Goal: Task Accomplishment & Management: Use online tool/utility

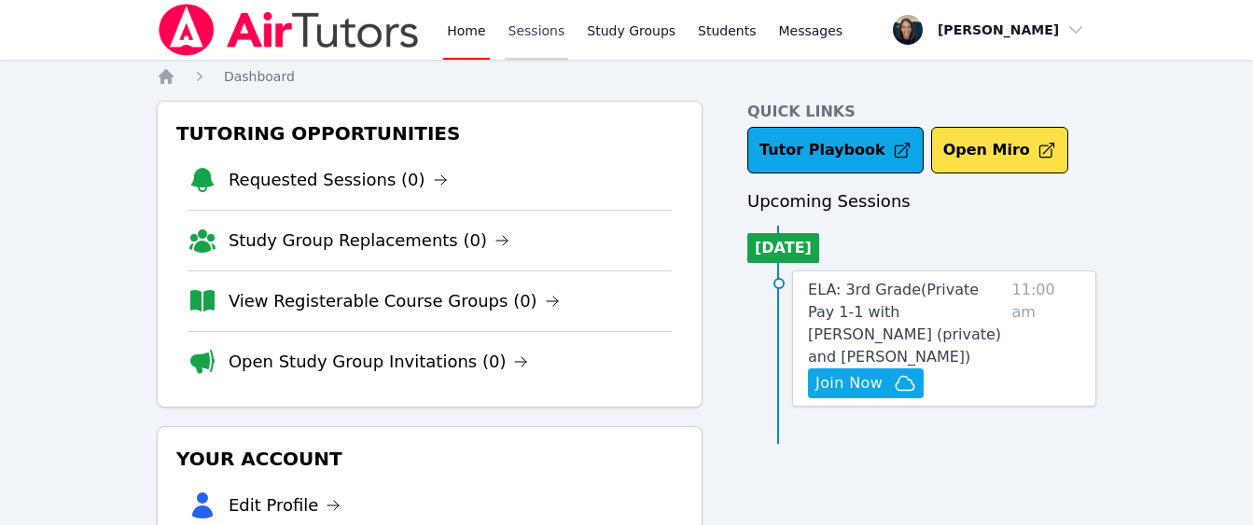
click at [526, 39] on link "Sessions" at bounding box center [537, 30] width 64 height 60
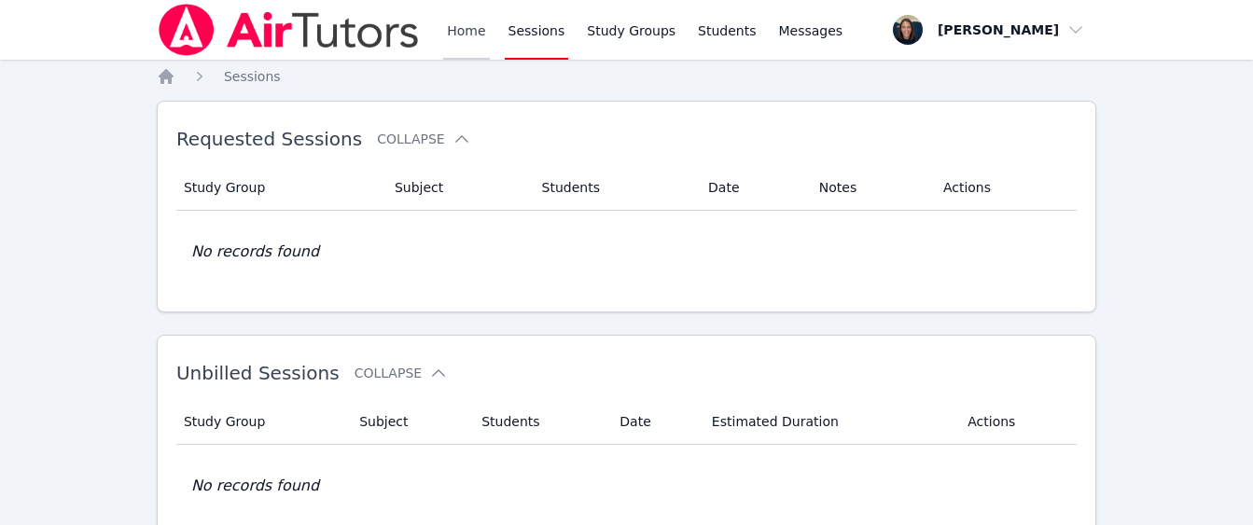
click at [460, 37] on link "Home" at bounding box center [466, 30] width 46 height 60
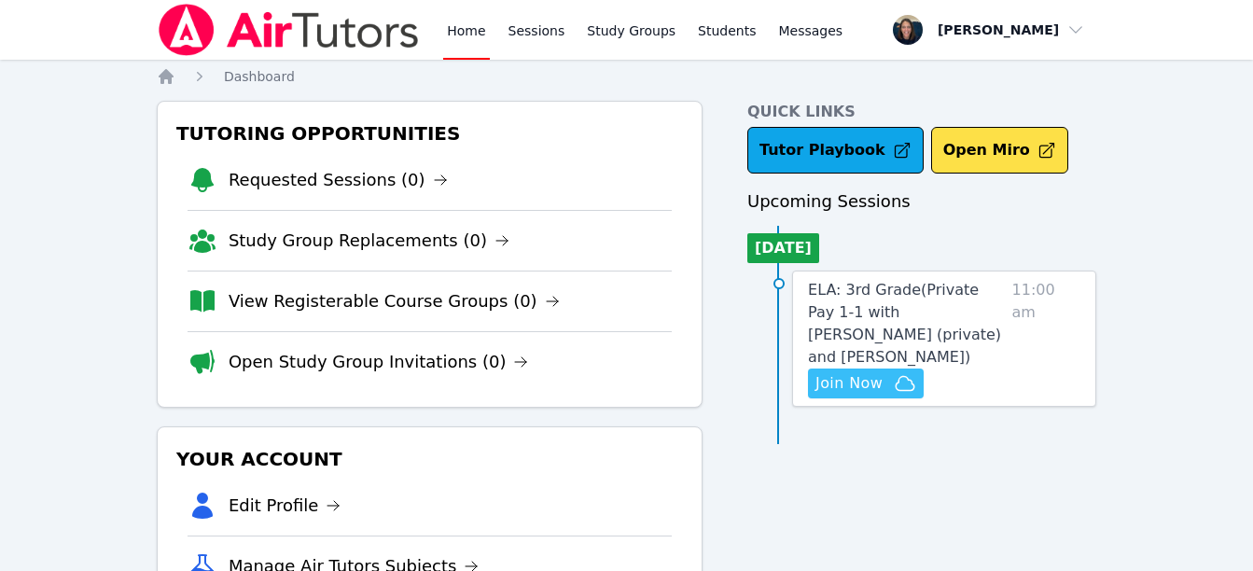
click at [853, 372] on span "Join Now" at bounding box center [848, 383] width 67 height 22
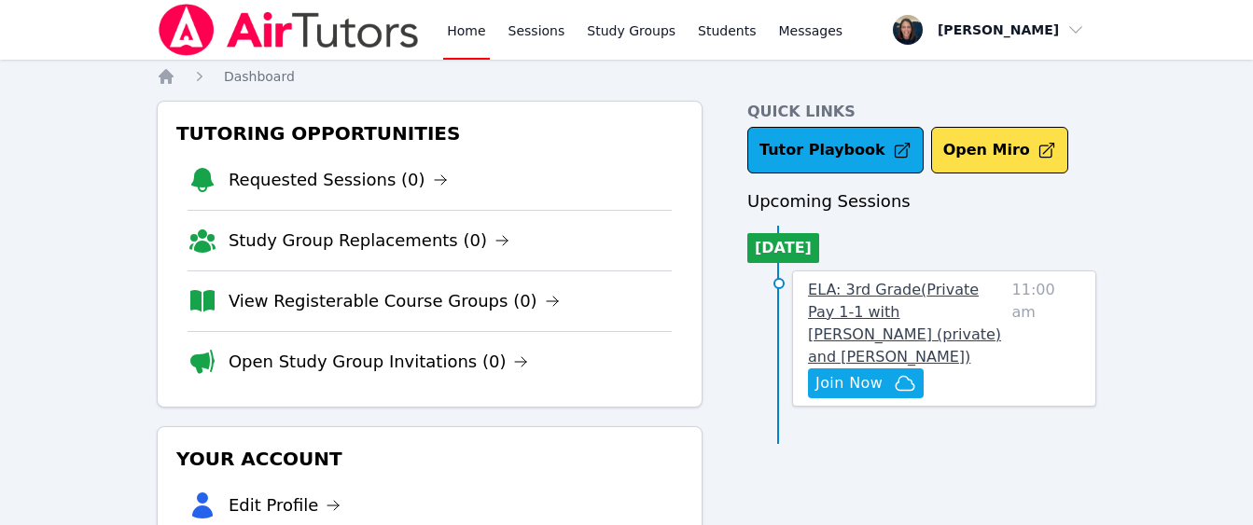
click at [847, 303] on span "ELA: 3rd Grade ( Private Pay 1-1 with [PERSON_NAME] (private) and [PERSON_NAME]…" at bounding box center [904, 323] width 193 height 85
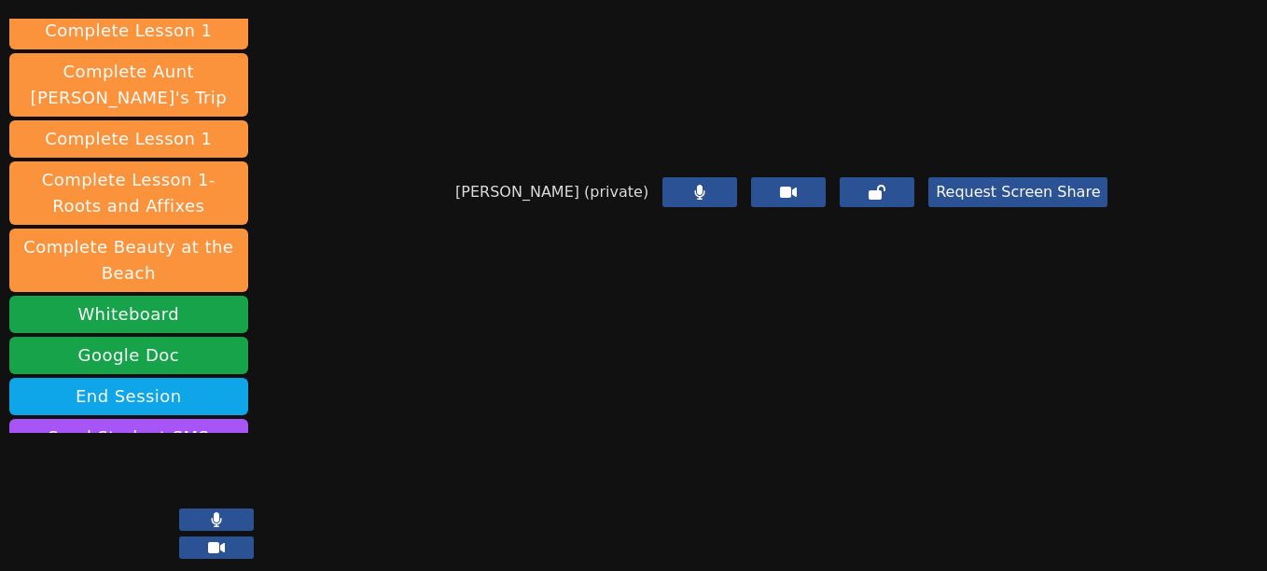
scroll to position [555, 0]
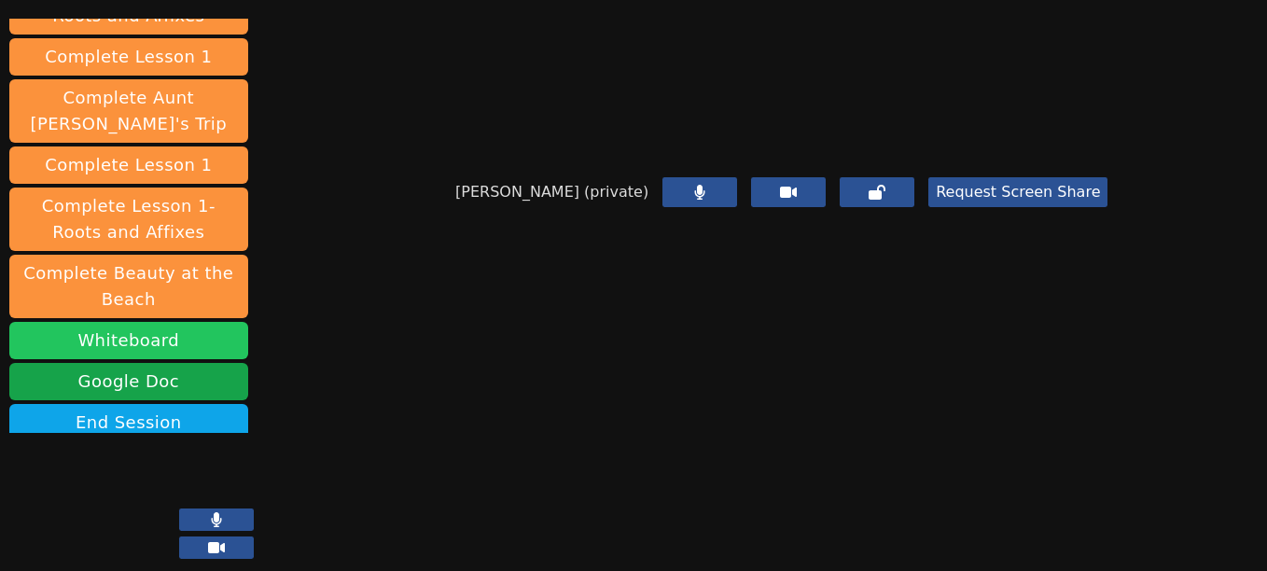
click at [163, 322] on button "Whiteboard" at bounding box center [128, 340] width 239 height 37
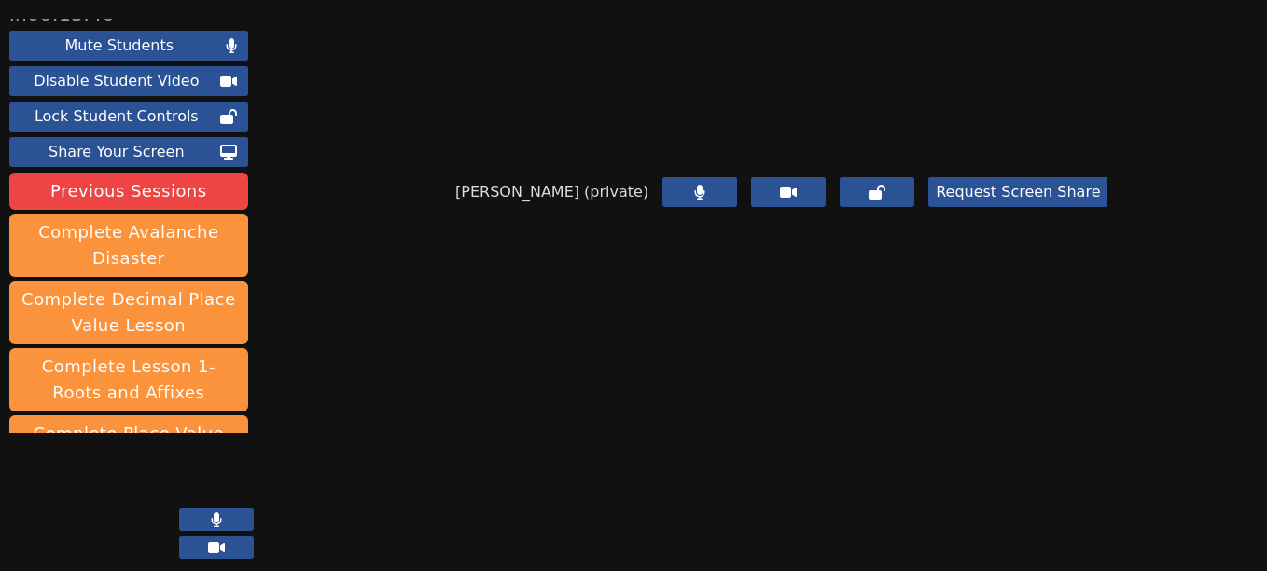
scroll to position [0, 0]
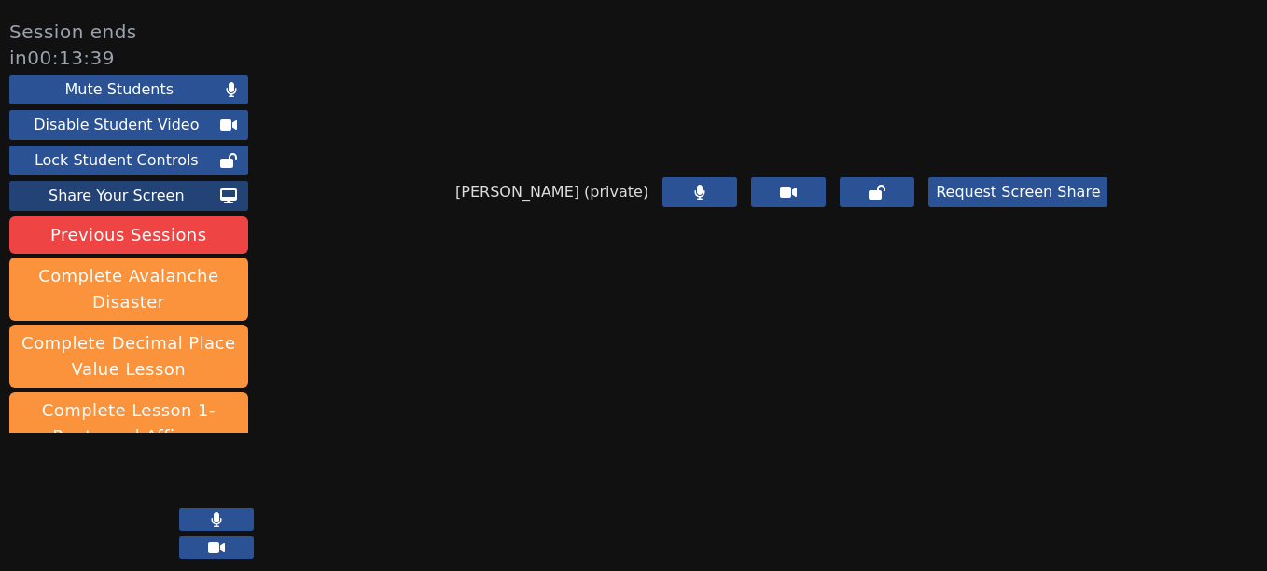
click at [142, 185] on div "Share Your Screen" at bounding box center [116, 196] width 207 height 22
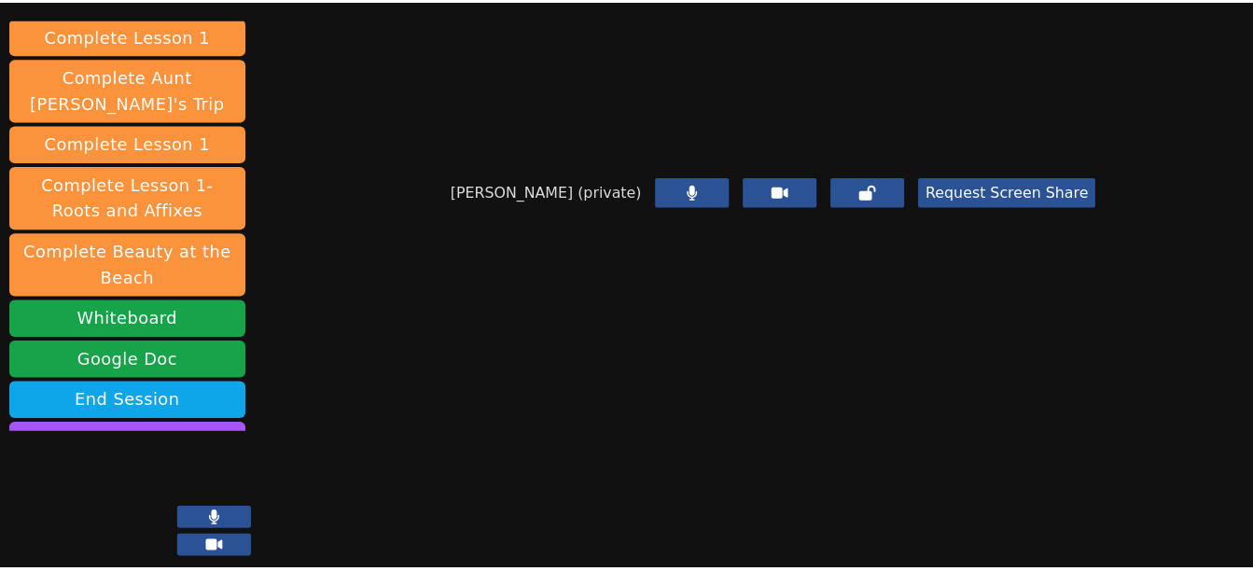
scroll to position [581, 0]
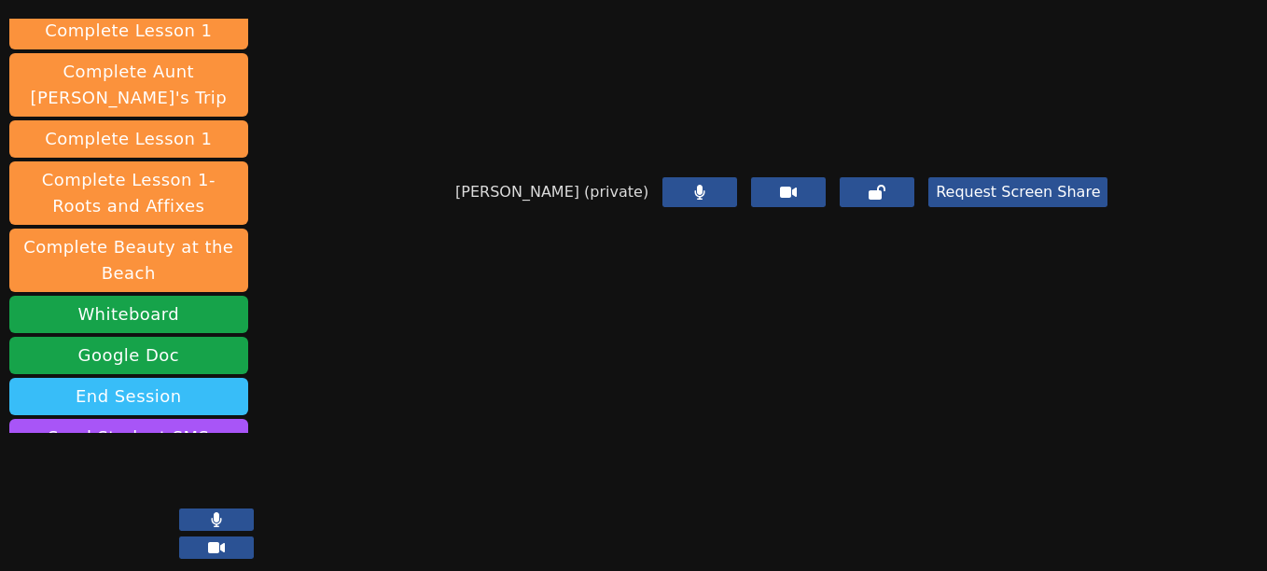
click at [123, 378] on button "End Session" at bounding box center [128, 396] width 239 height 37
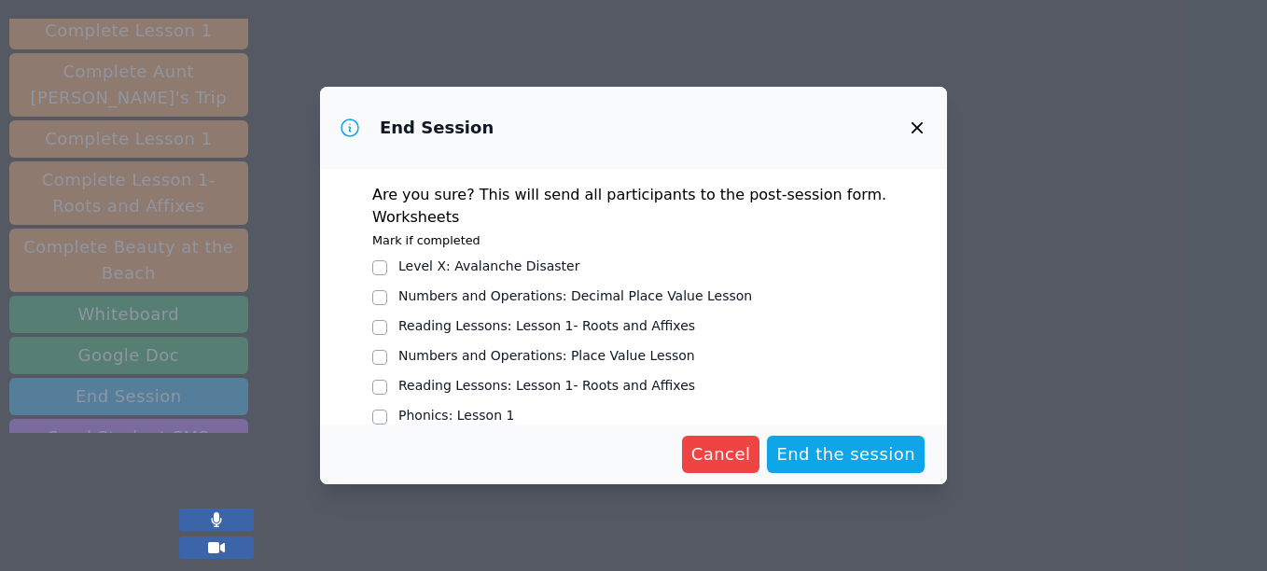
click at [823, 435] on div "Cancel End the session" at bounding box center [633, 455] width 627 height 60
click at [829, 453] on span "End the session" at bounding box center [845, 454] width 139 height 26
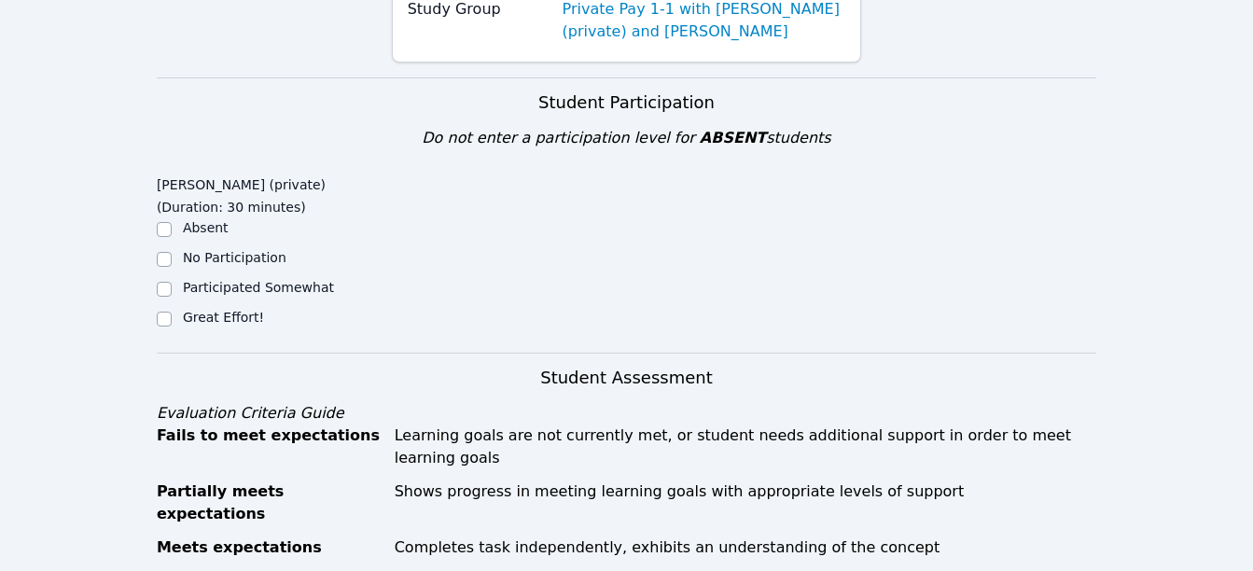
scroll to position [308, 0]
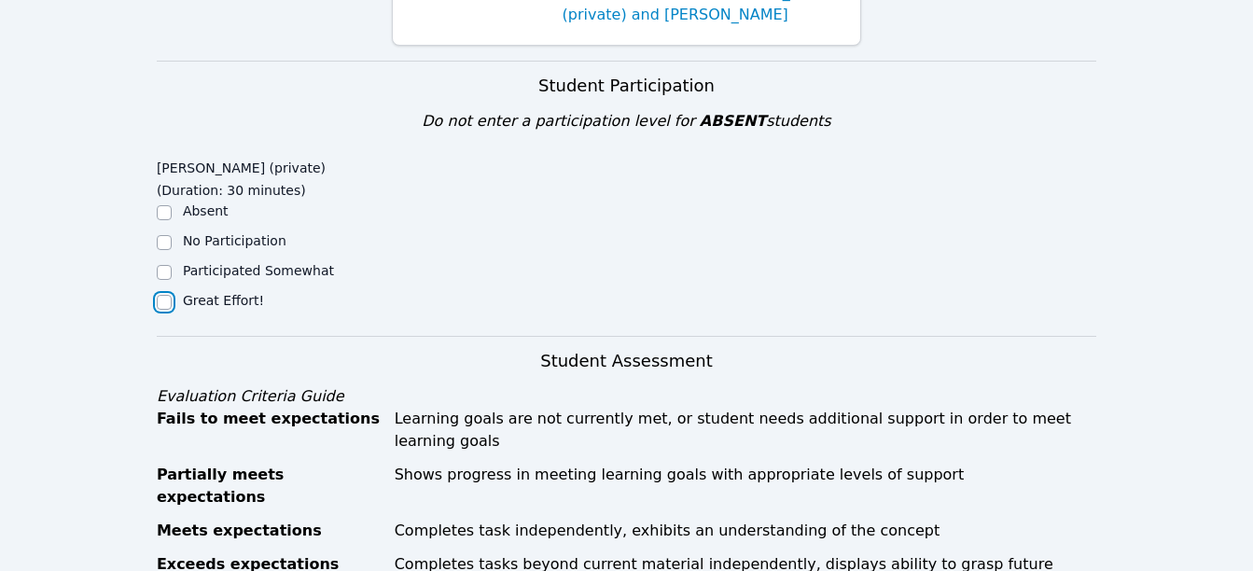
click at [163, 301] on input "Great Effort!" at bounding box center [164, 302] width 15 height 15
checkbox input "true"
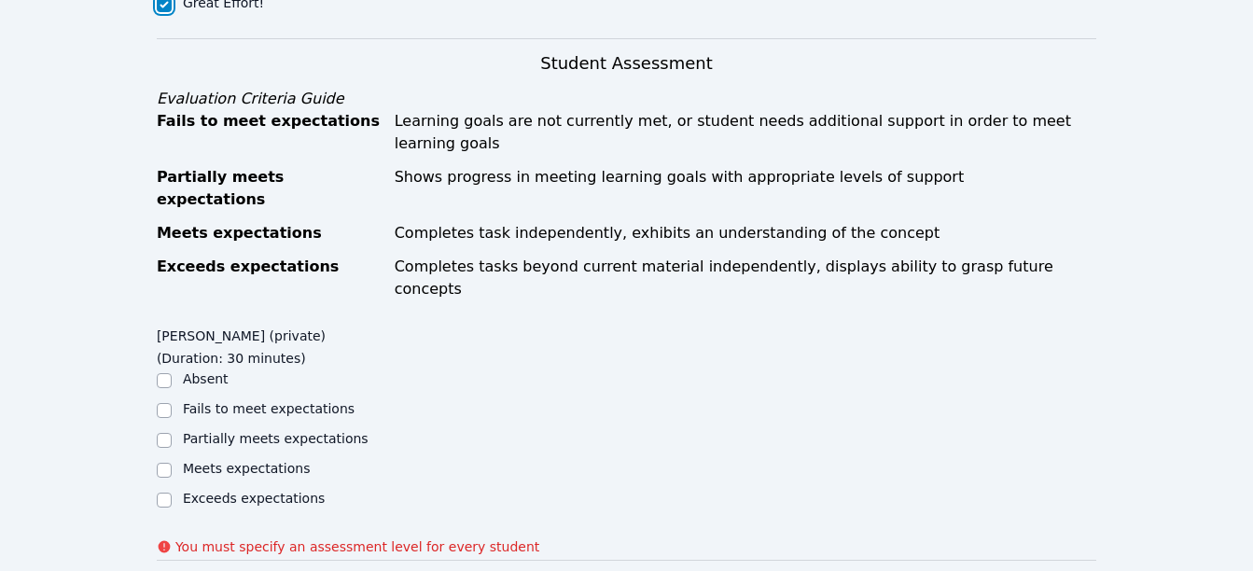
scroll to position [609, 0]
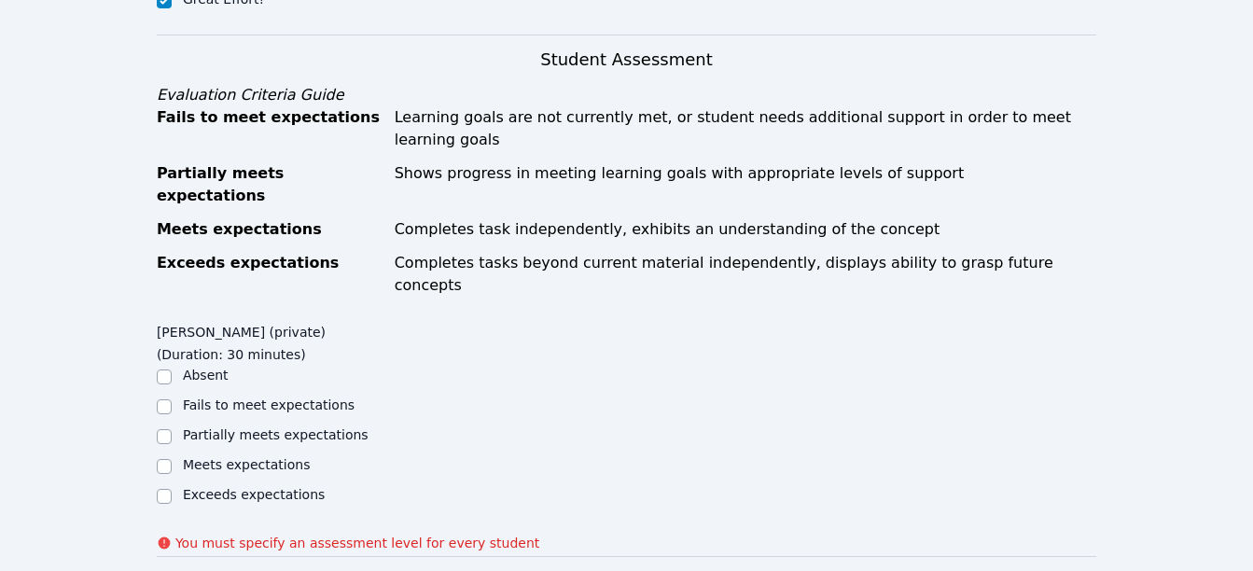
click at [170, 485] on div at bounding box center [164, 496] width 15 height 22
click at [164, 489] on input "Exceeds expectations" at bounding box center [164, 496] width 15 height 15
checkbox input "true"
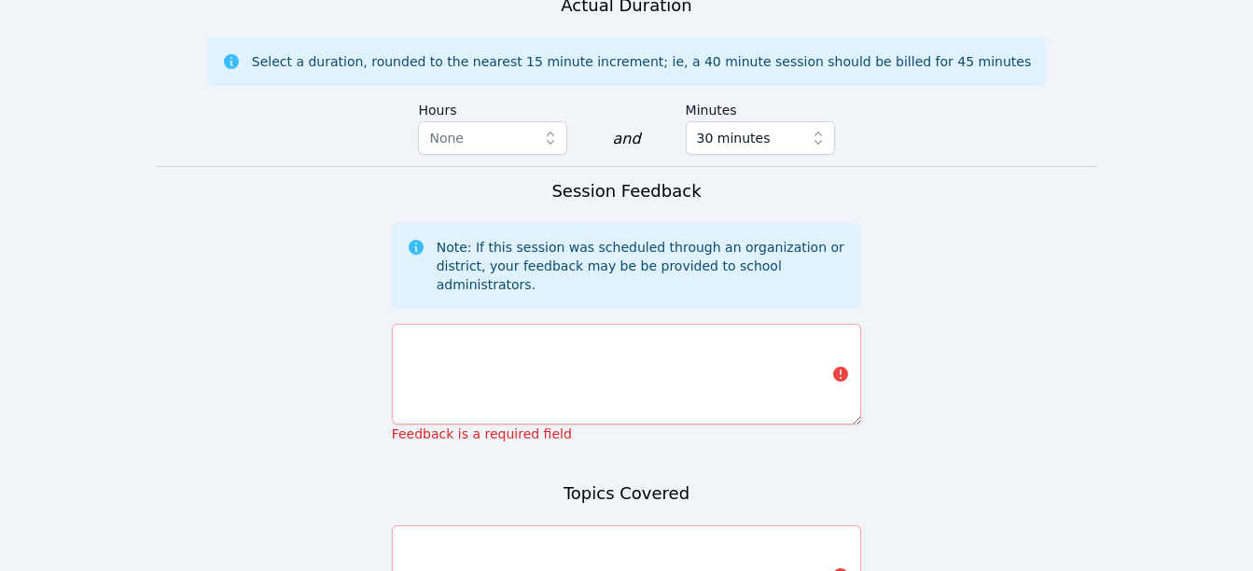
scroll to position [1178, 0]
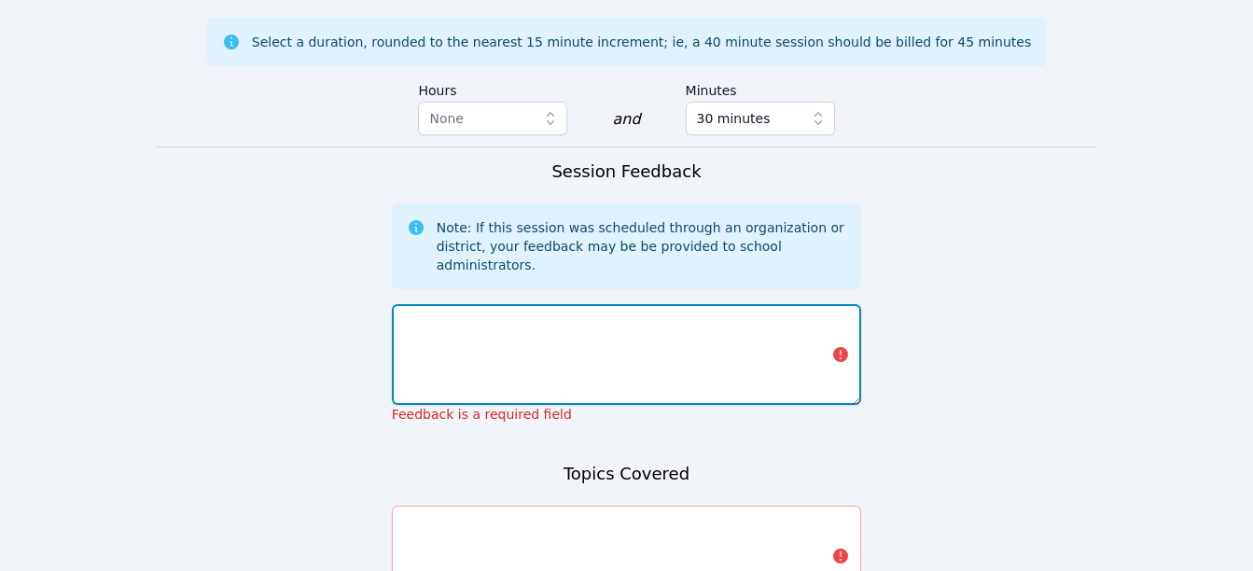
click at [548, 304] on textarea at bounding box center [627, 354] width 470 height 101
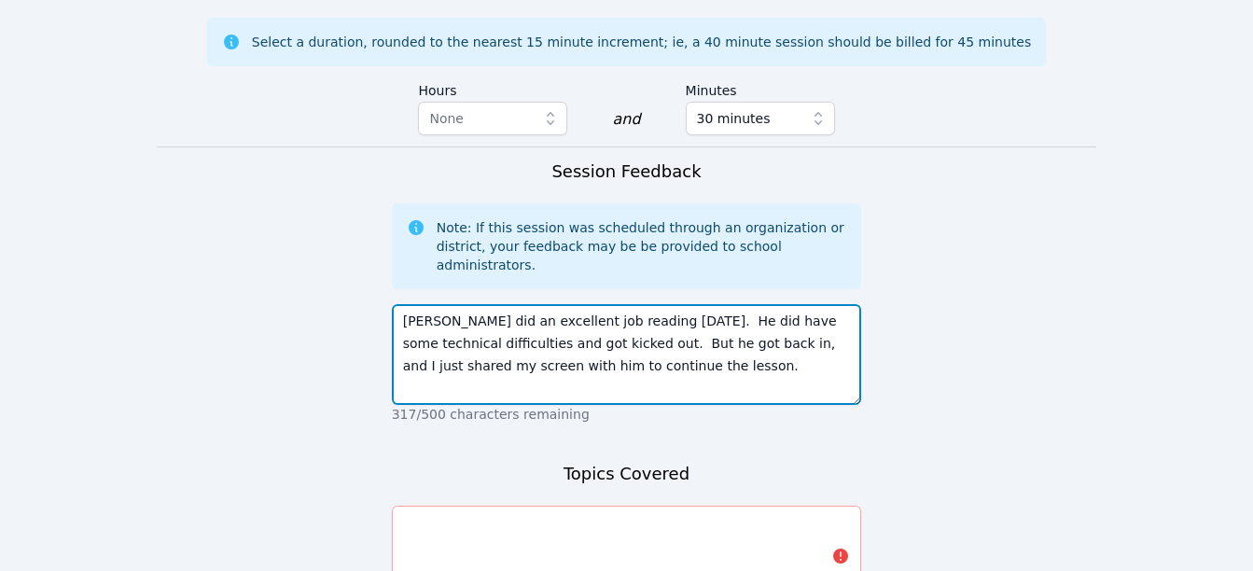
type textarea "[PERSON_NAME] did an excellent job reading [DATE]. He did have some technical d…"
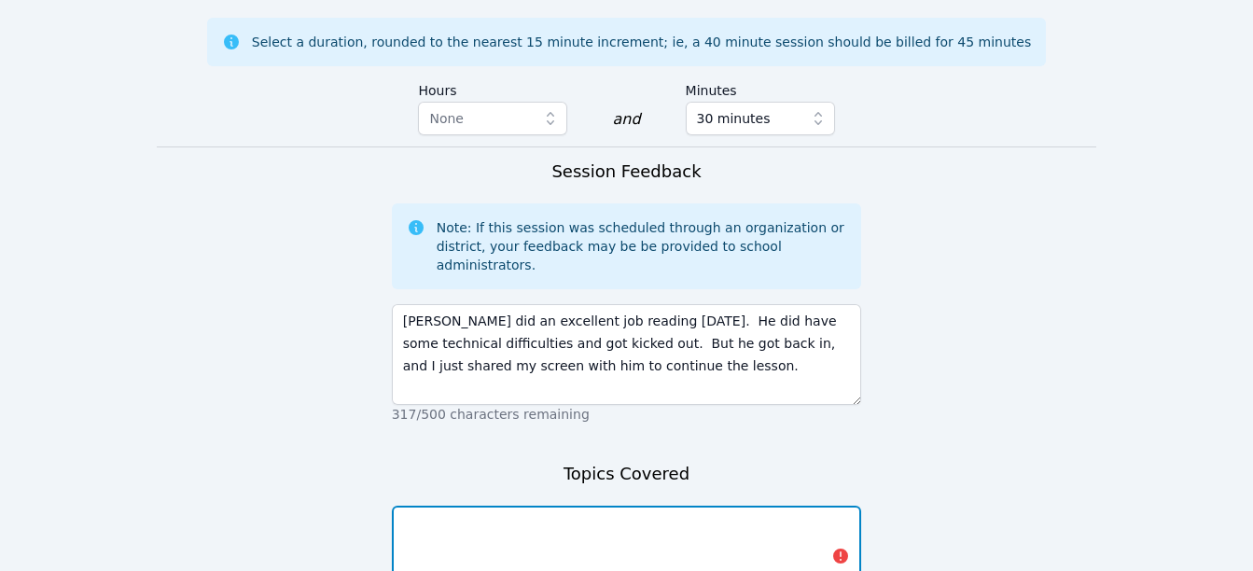
click at [513, 506] on textarea at bounding box center [627, 556] width 470 height 101
type textarea "F"
type textarea "e"
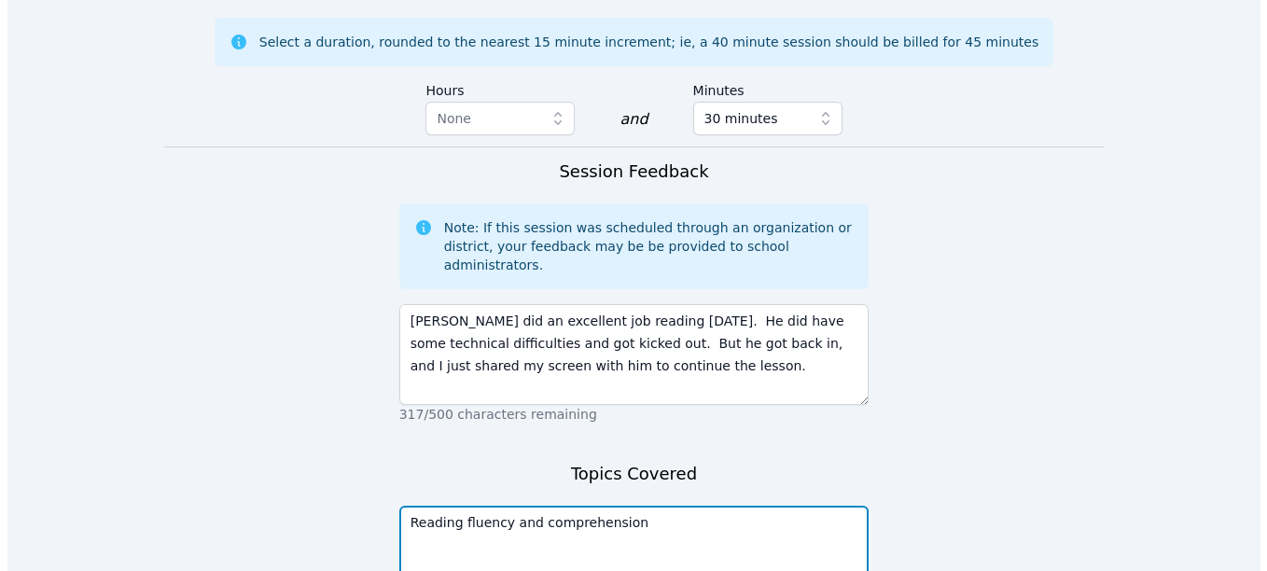
scroll to position [1250, 0]
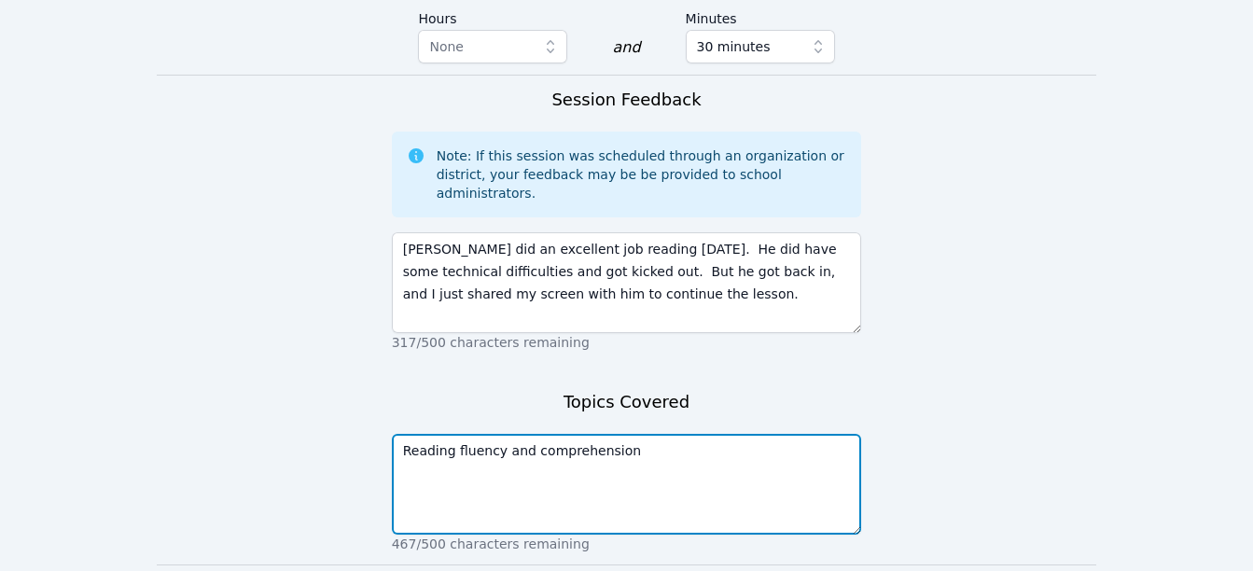
type textarea "Reading fluency and comprehension"
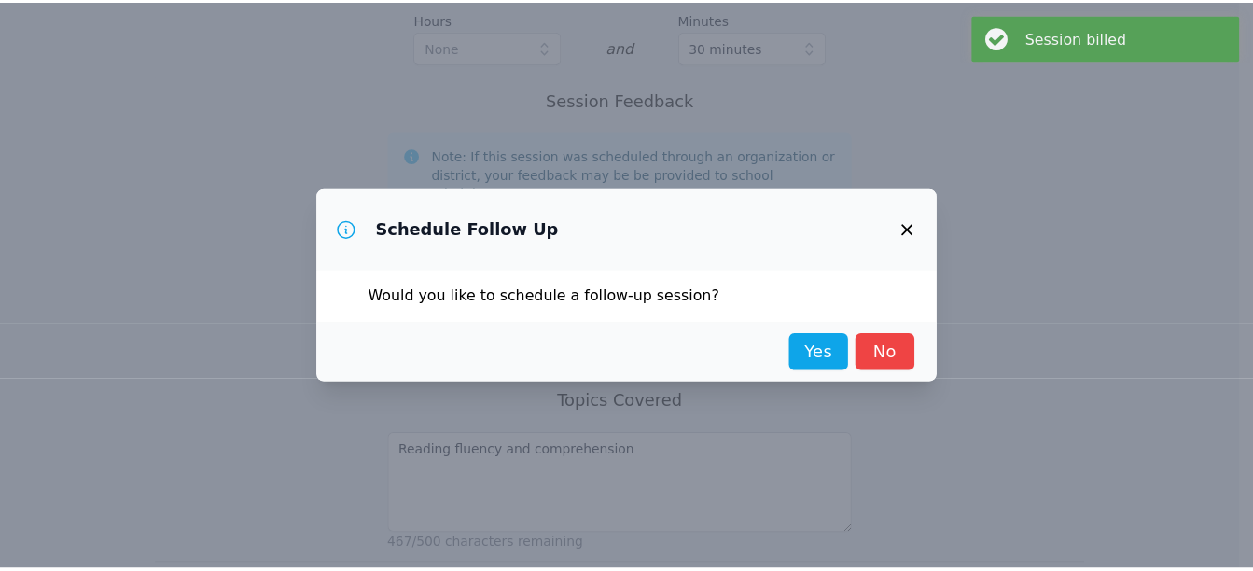
scroll to position [0, 0]
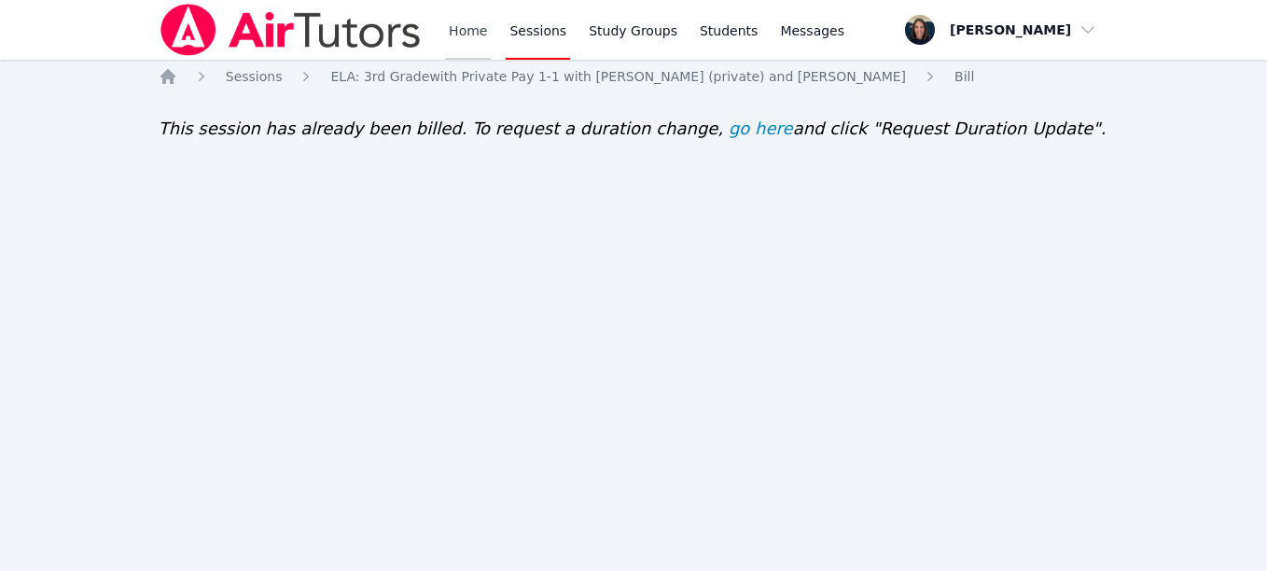
click at [472, 42] on link "Home" at bounding box center [468, 30] width 46 height 60
